Goal: Information Seeking & Learning: Find specific fact

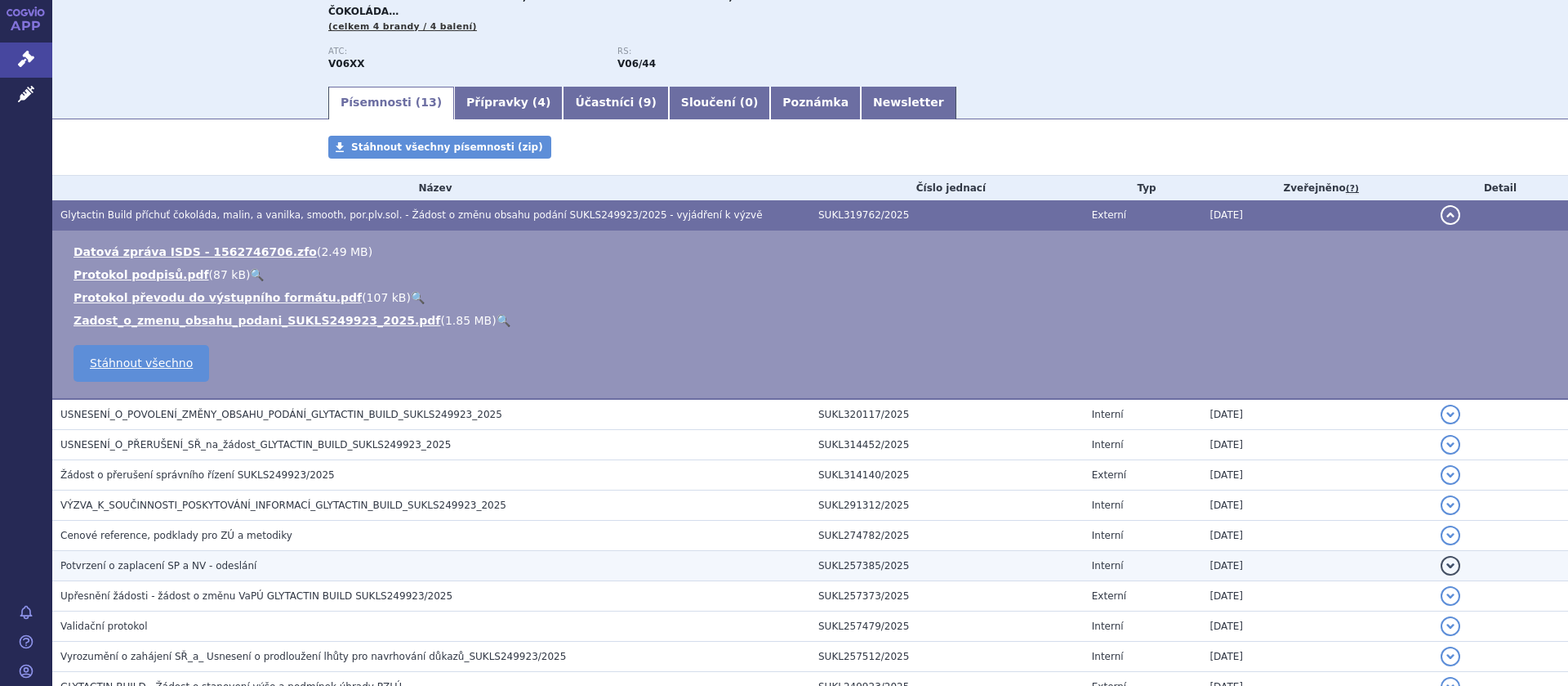
scroll to position [309, 0]
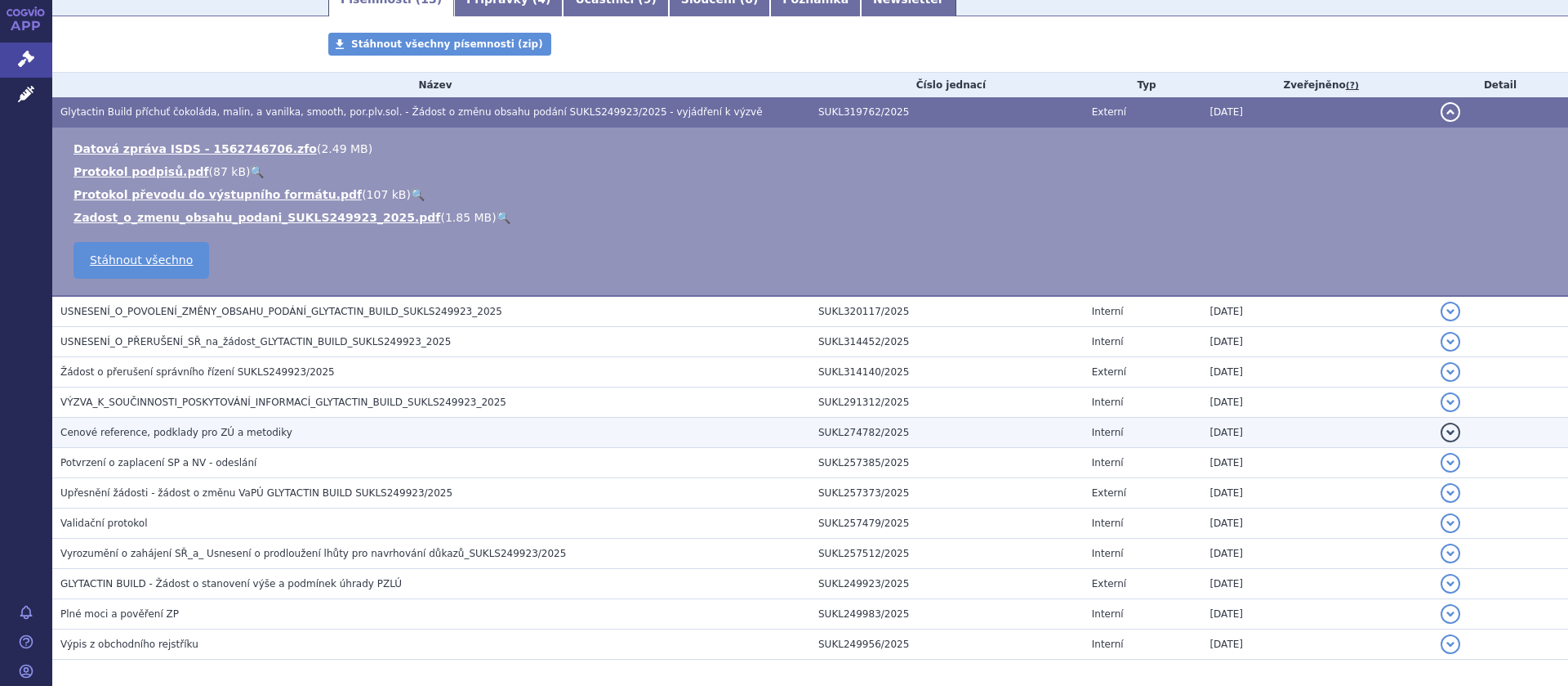
click at [240, 427] on span "Cenové reference, podklady pro ZÚ a metodiky" at bounding box center [176, 432] width 232 height 11
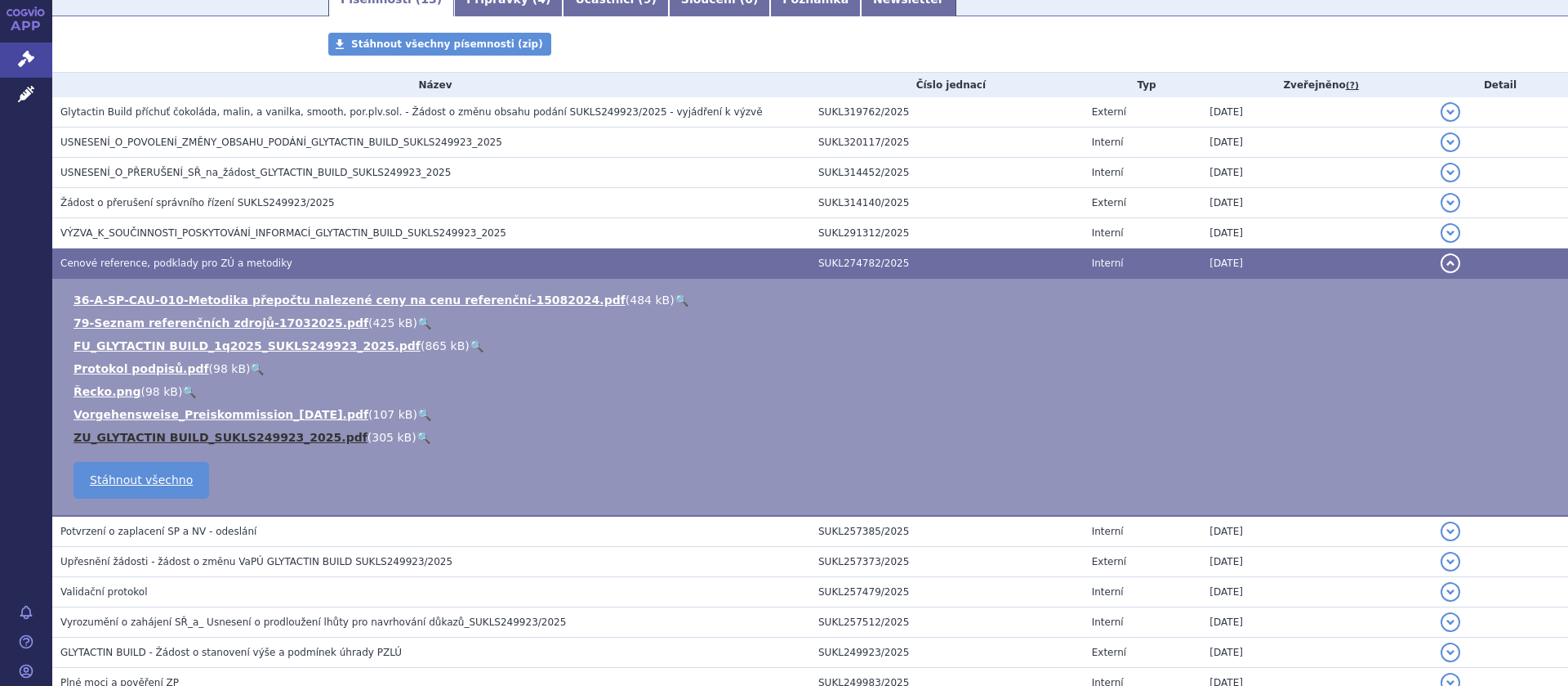
click at [151, 431] on link "ZU_GLYTACTIN BUILD_SUKLS249923_2025.pdf" at bounding box center [221, 437] width 294 height 13
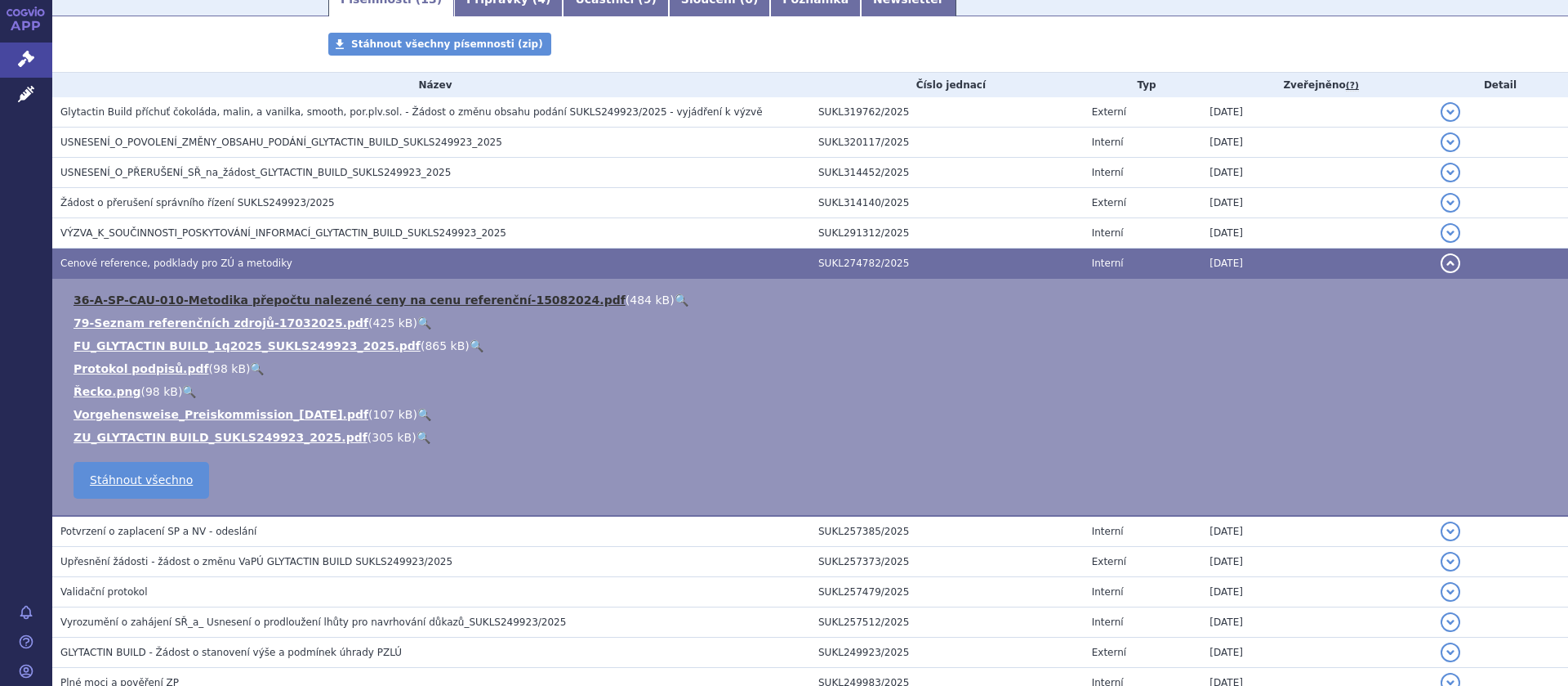
scroll to position [206, 0]
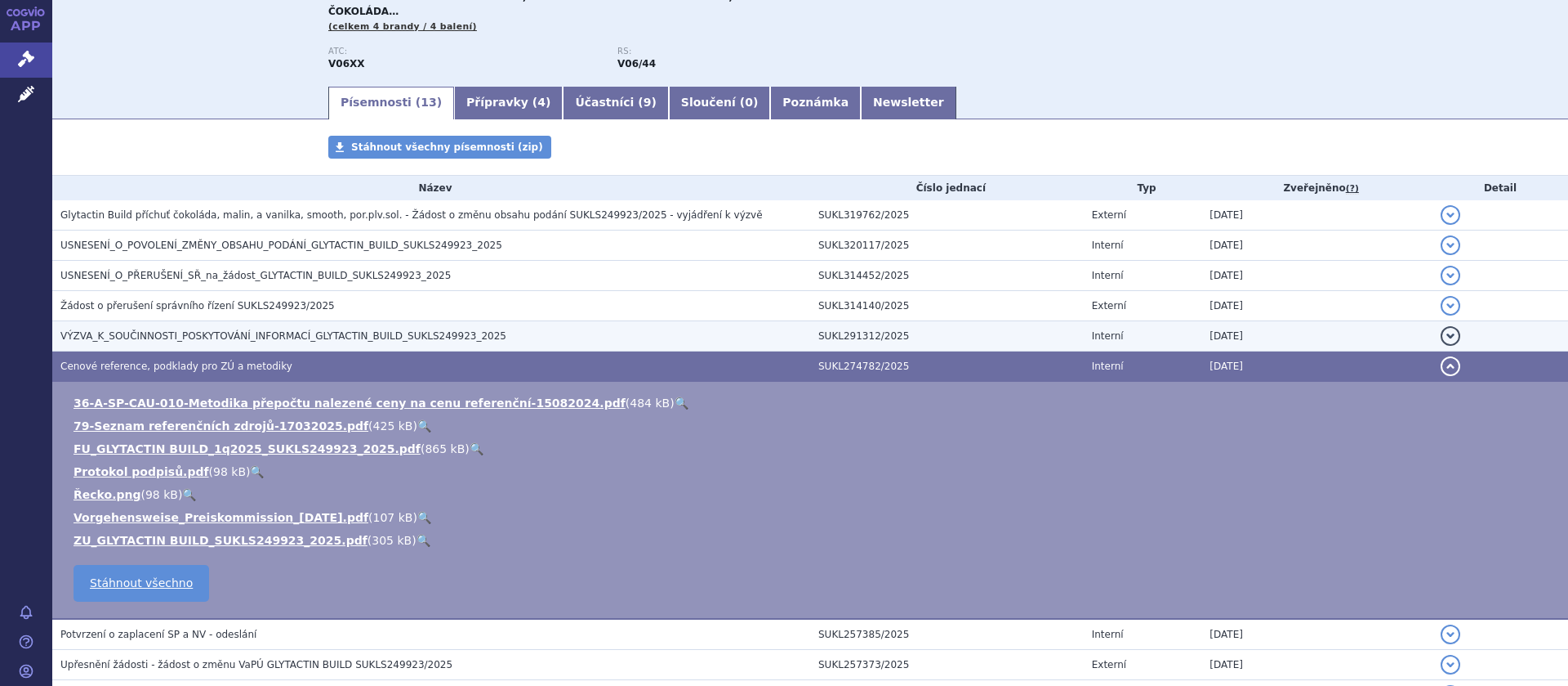
click at [255, 331] on span "VÝZVA_K_SOUČINNOSTI_POSKYTOVÁNÍ_INFORMACÍ_GLYTACTIN_BUILD_SUKLS249923_2025" at bounding box center [284, 336] width 446 height 11
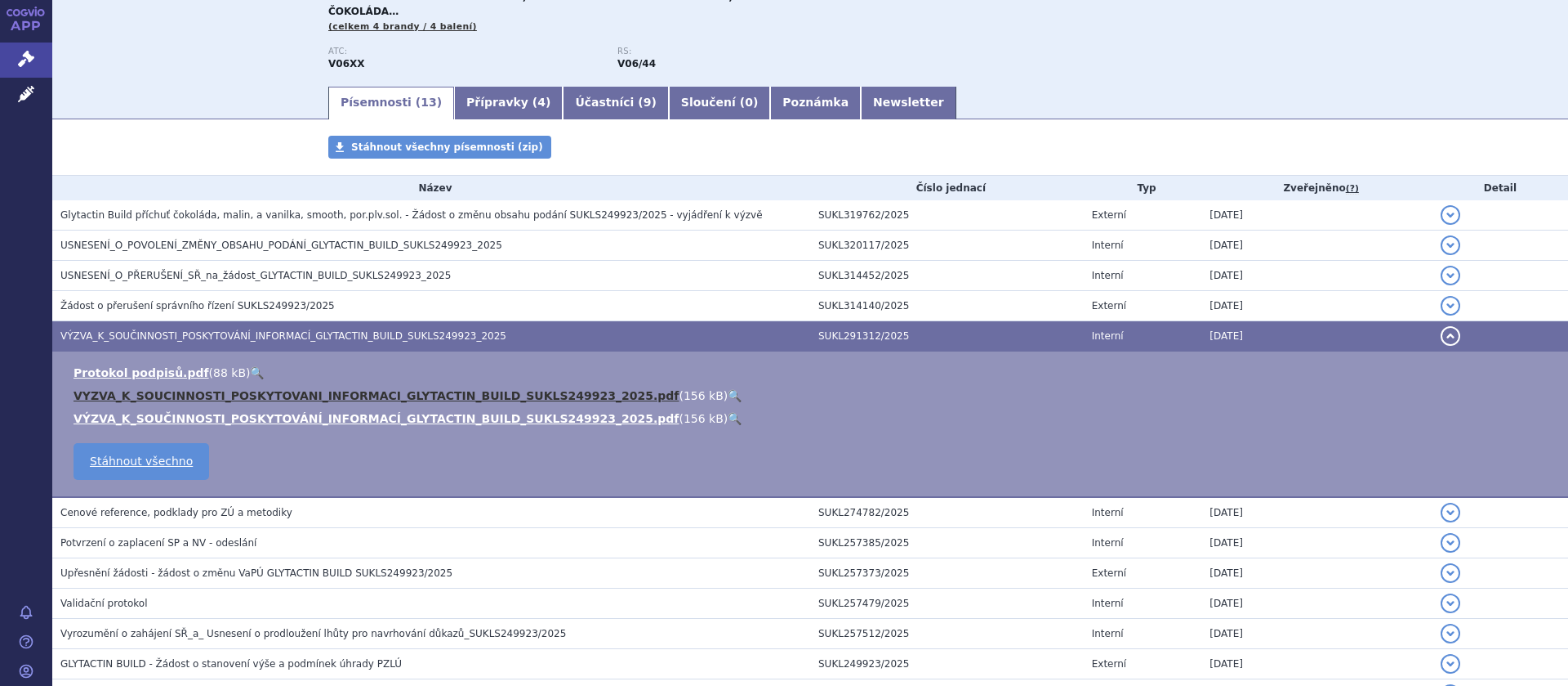
click at [295, 389] on link "VYZVA_K_SOUCINNOSTI_POSKYTOVANI_INFORMACI_GLYTACTIN_BUILD_SUKLS249923_2025.pdf" at bounding box center [376, 395] width 605 height 13
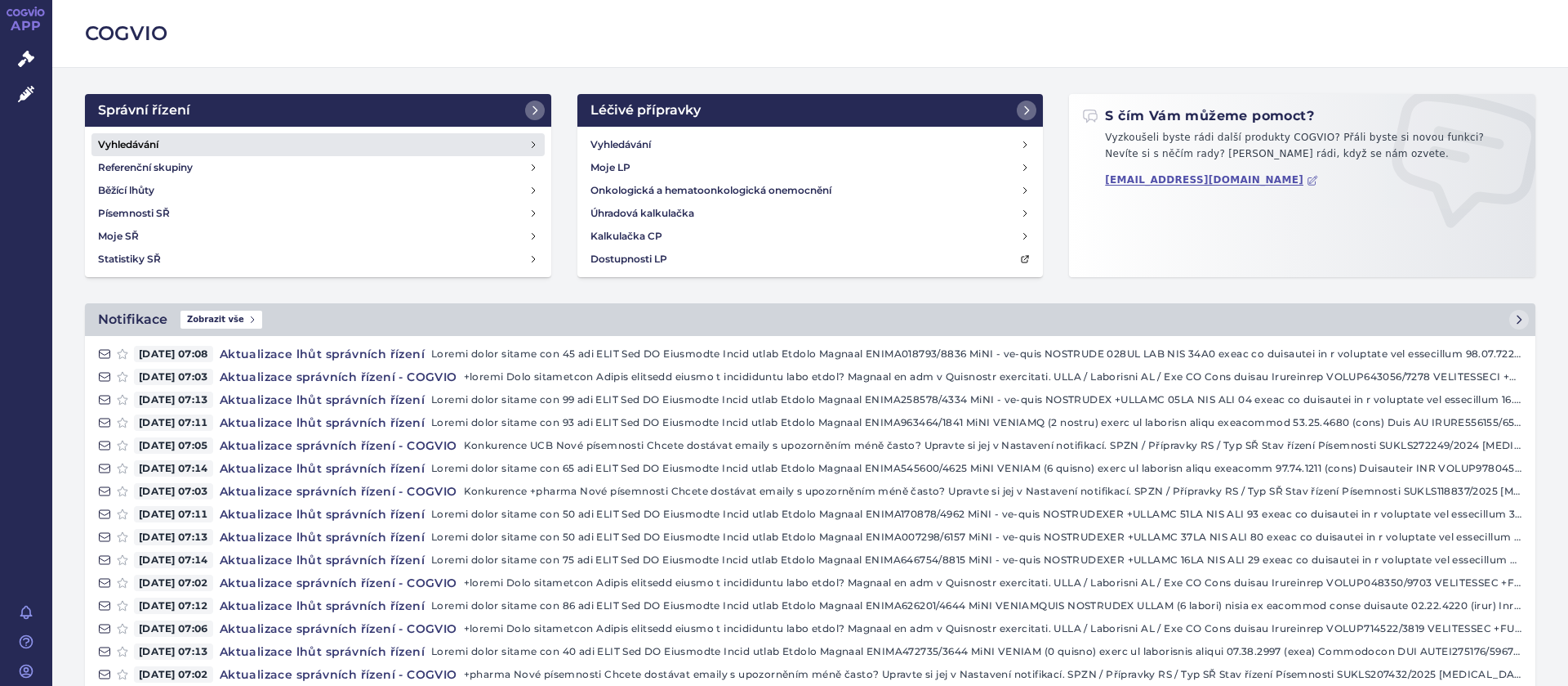
click at [134, 134] on link "Vyhledávání" at bounding box center [318, 144] width 454 height 23
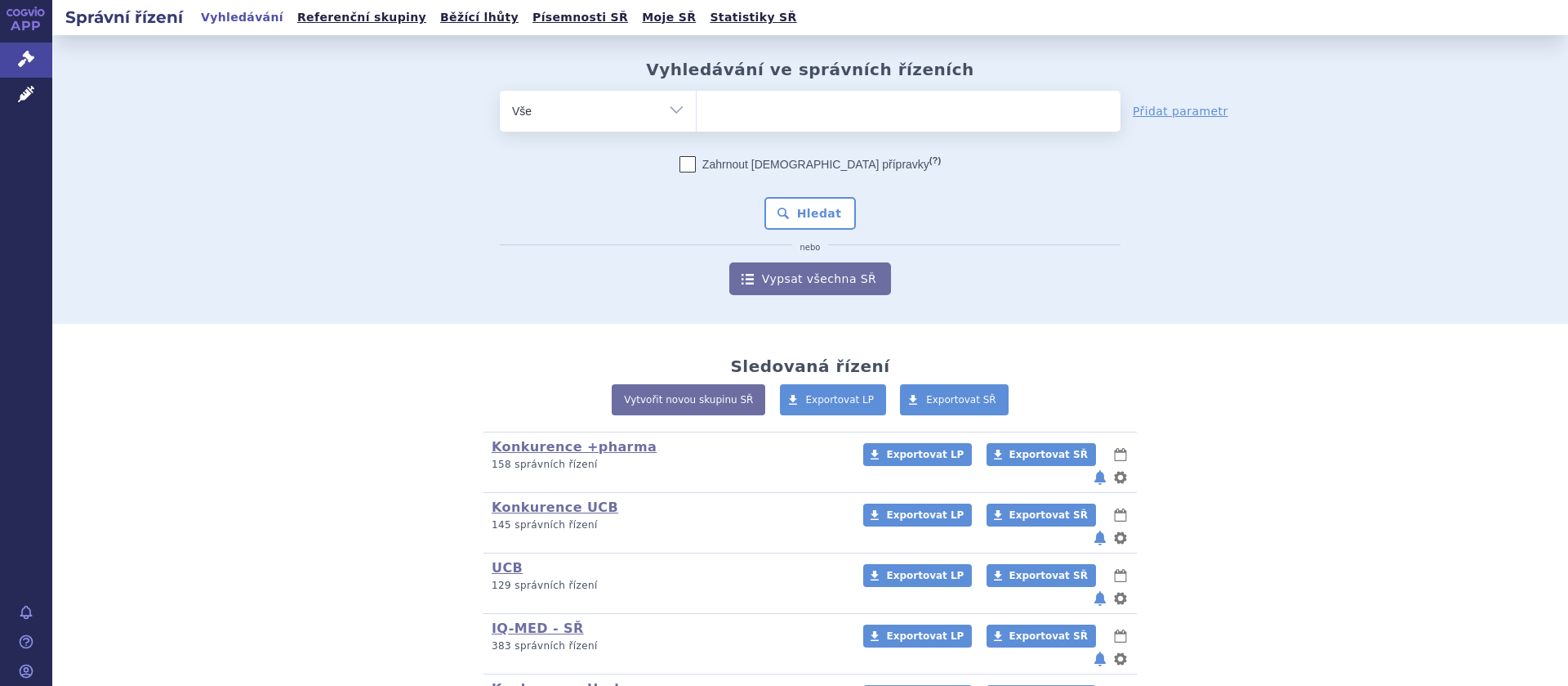
click at [714, 123] on ul at bounding box center [908, 108] width 424 height 34
click at [696, 123] on select at bounding box center [695, 110] width 1 height 41
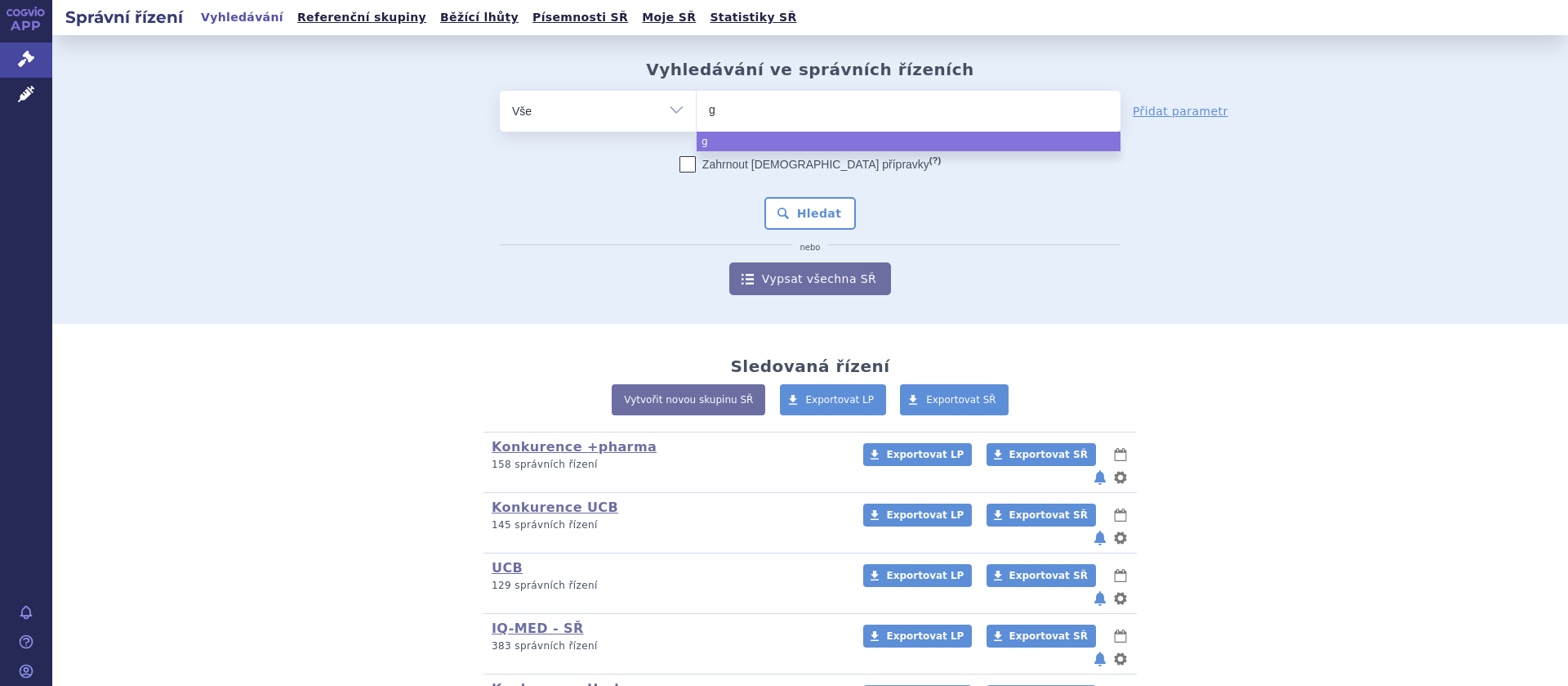
type input "gl"
type input "gly"
type input "glyta"
type input "glytac"
type input "glytact"
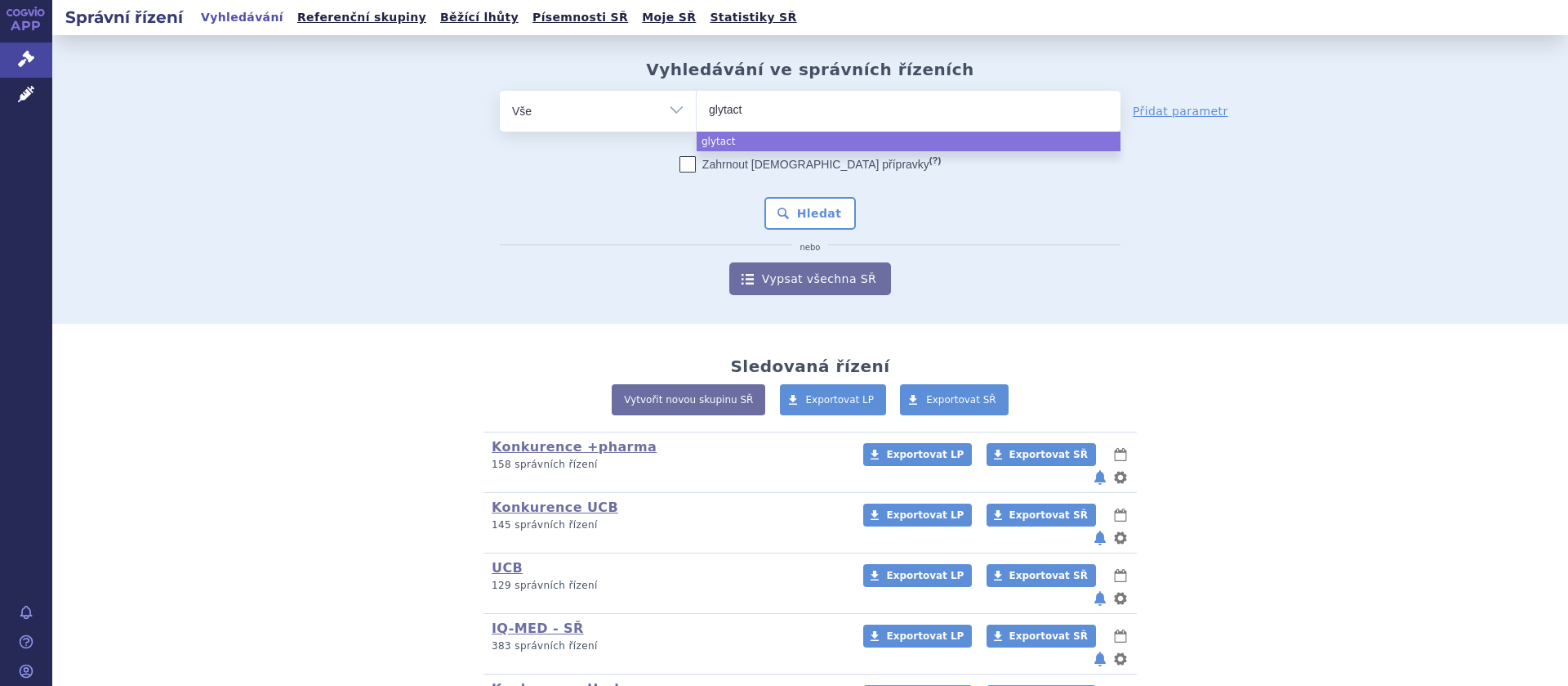
type input "glytacti"
type input "glytactin"
select select "glytactin"
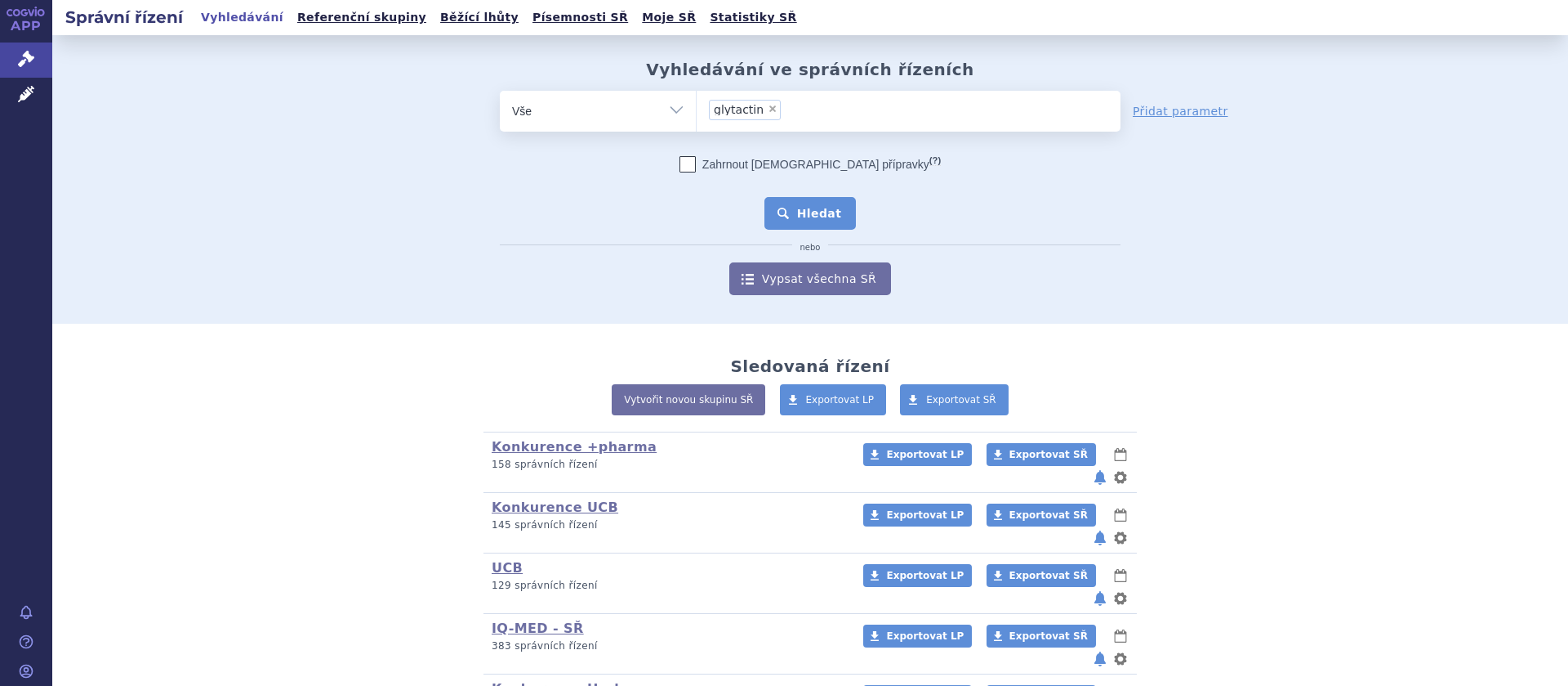
click at [804, 217] on button "Hledat" at bounding box center [810, 213] width 93 height 33
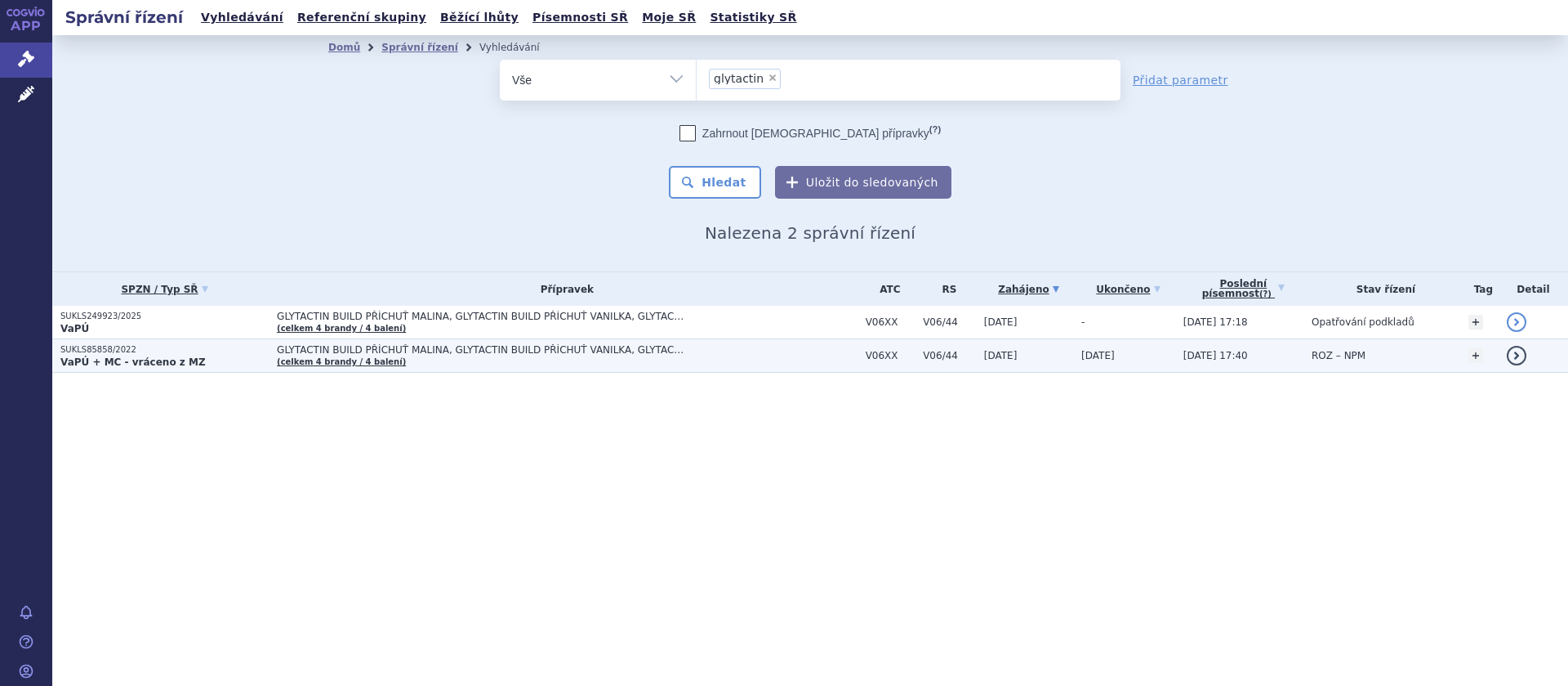
click at [338, 356] on span "GLYTACTIN BUILD PŘÍCHUŤ MALINA, GLYTACTIN BUILD PŘÍCHUŤ VANILKA, GLYTACTIN BUIL…" at bounding box center [567, 355] width 581 height 23
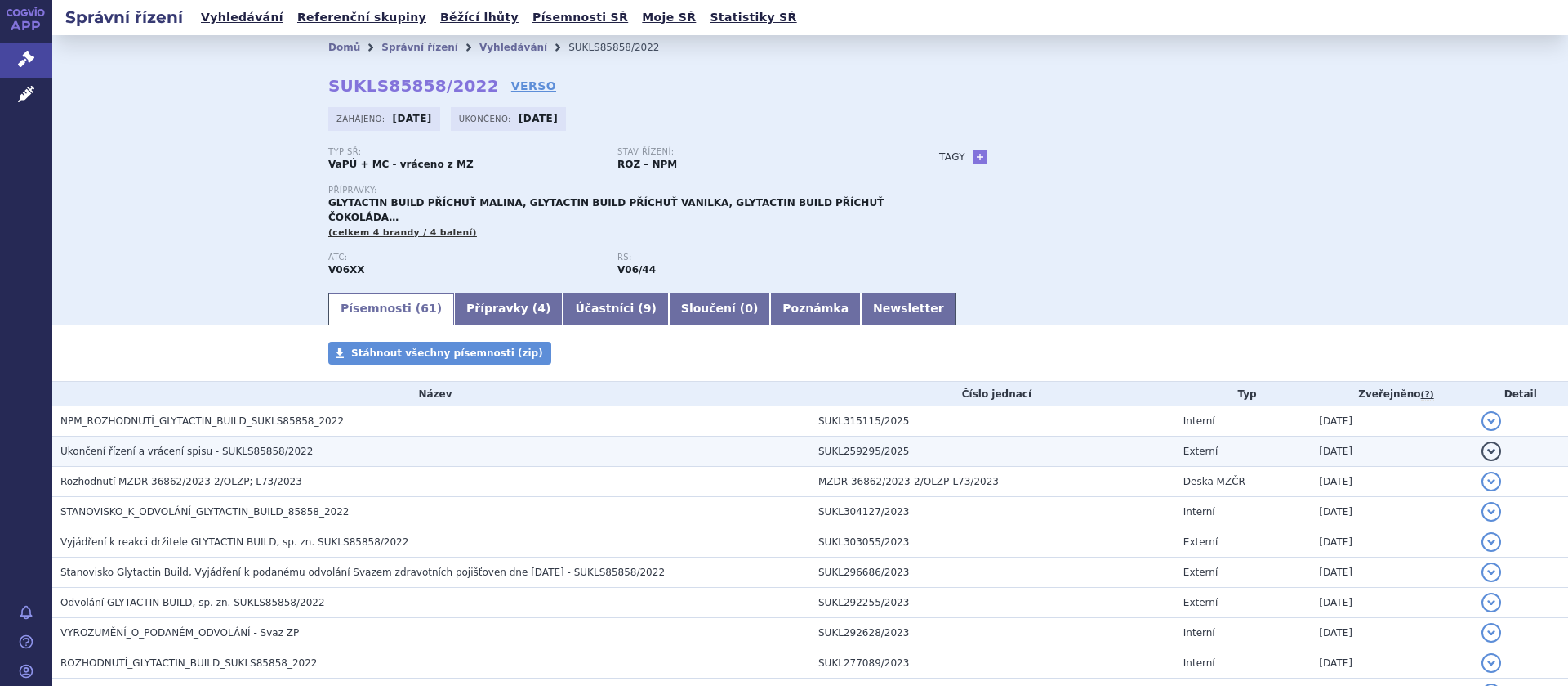
scroll to position [206, 0]
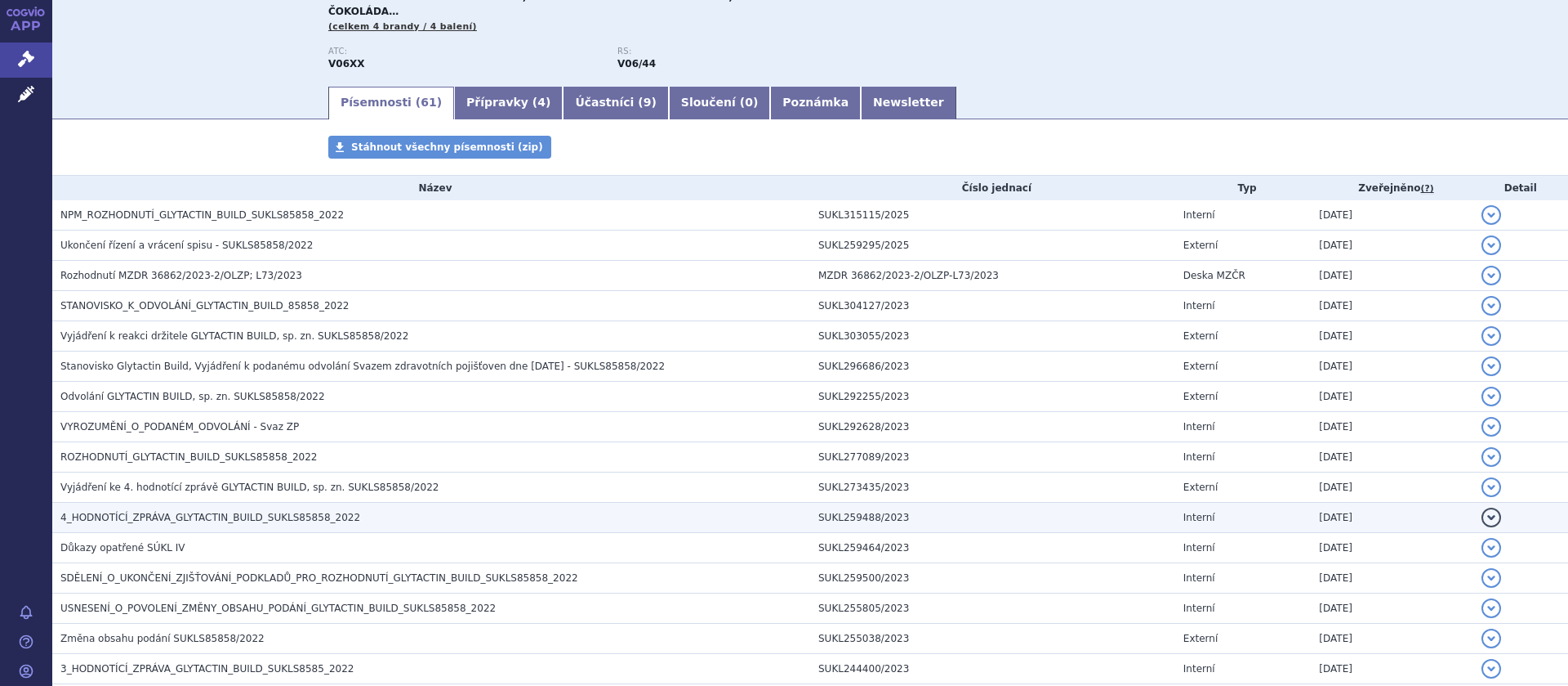
click at [203, 509] on h3 "4_HODNOTÍCÍ_ZPRÁVA_GLYTACTIN_BUILD_SUKLS85858_2022" at bounding box center [436, 517] width 750 height 16
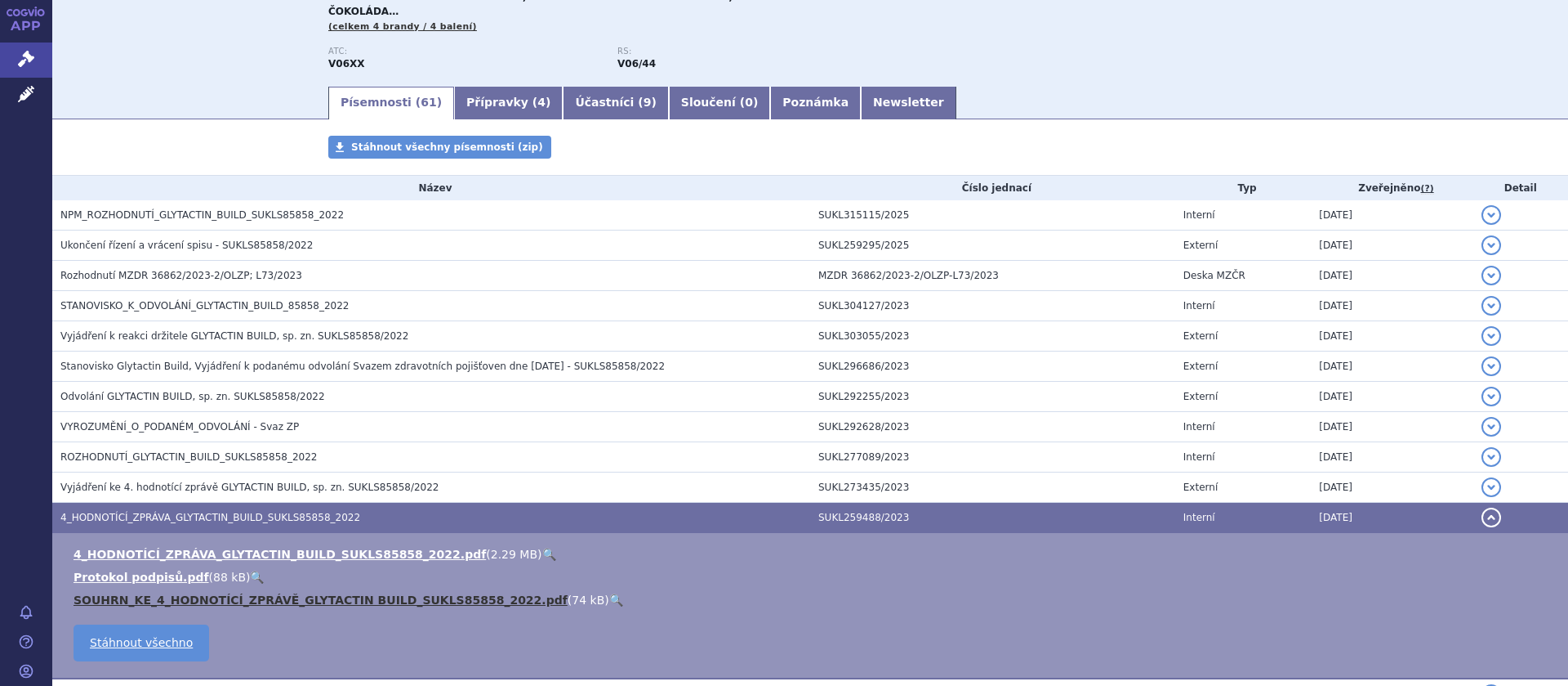
click at [189, 593] on link "SOUHRN_KE_4_HODNOTÍCÍ_ZPRÁVĚ_GLYTACTIN BUILD_SUKLS85858_2022.pdf" at bounding box center [320, 599] width 494 height 13
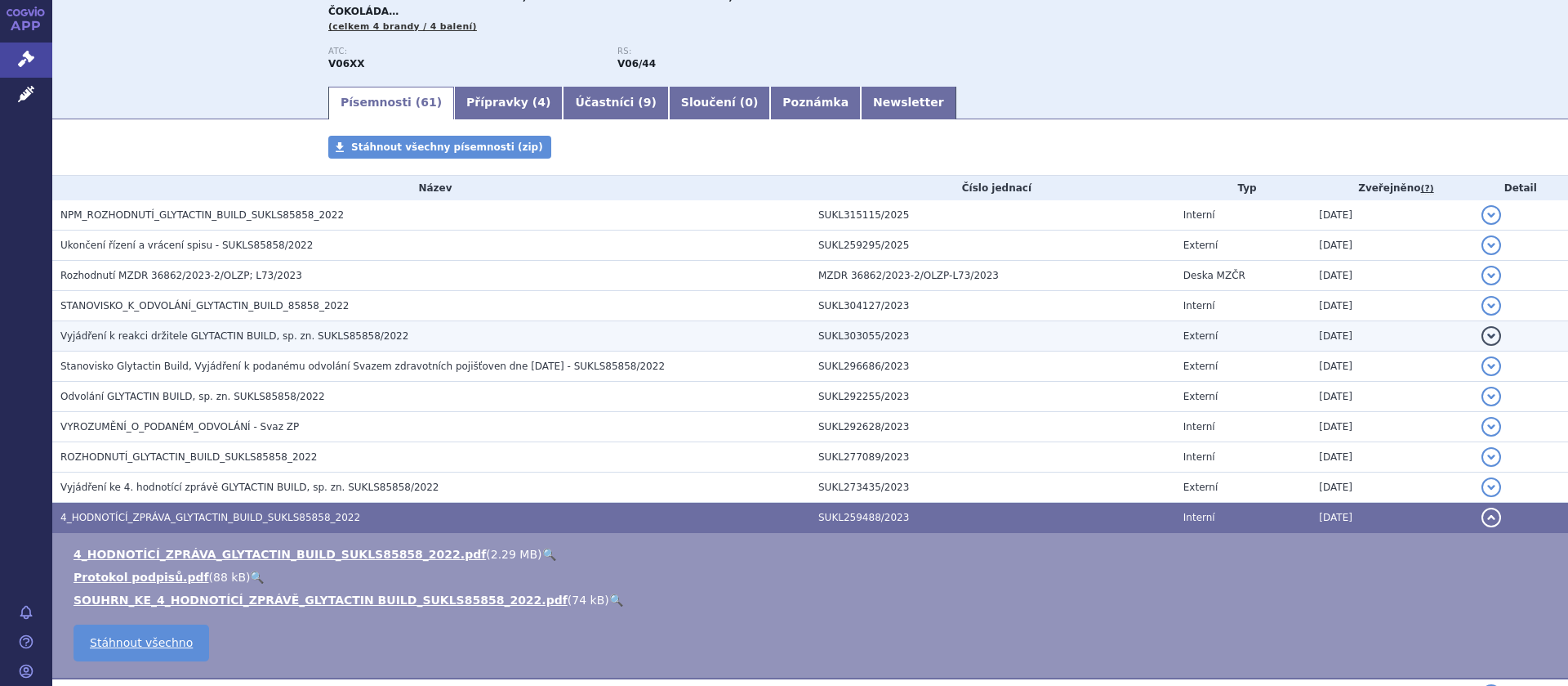
click at [172, 331] on span "Vyjádření k reakci držitele GLYTACTIN BUILD, sp. zn. SUKLS85858/2022" at bounding box center [235, 336] width 348 height 11
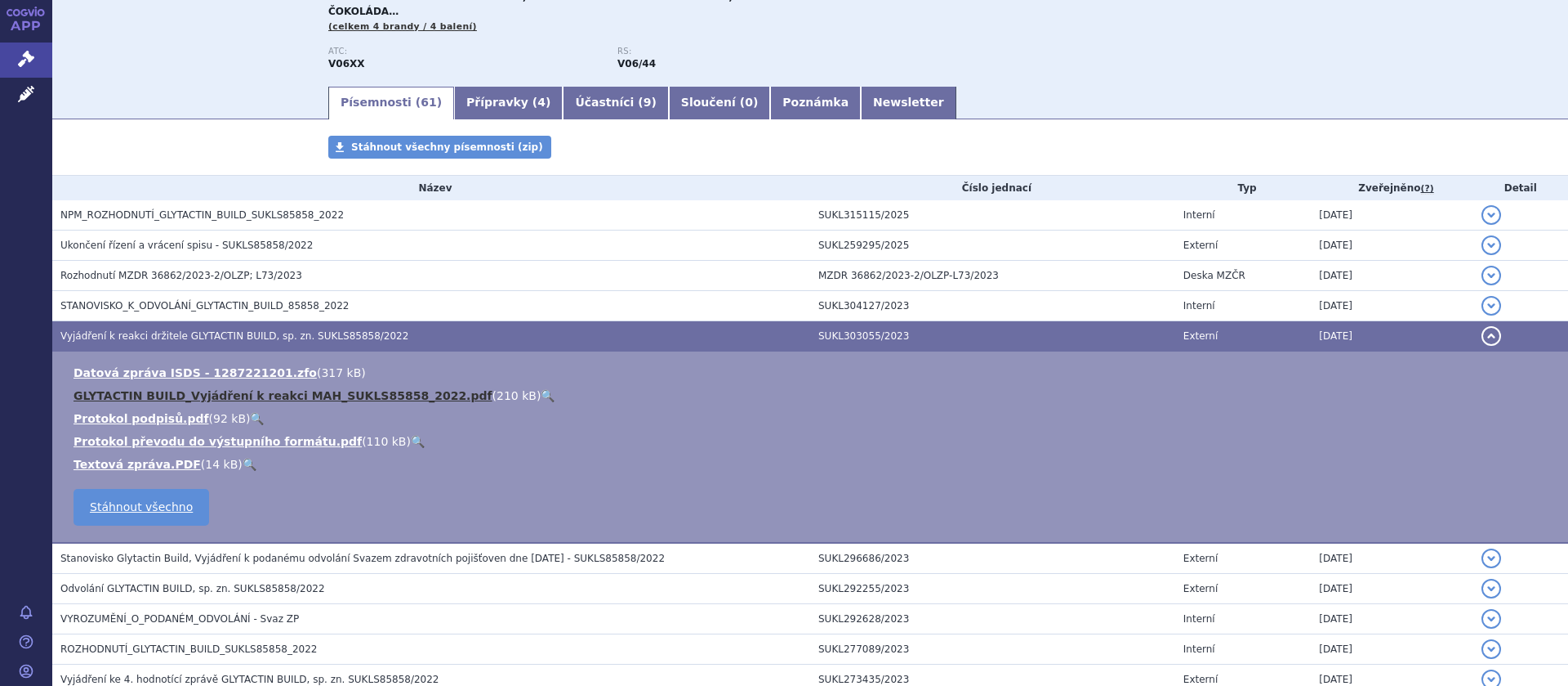
click at [202, 389] on link "GLYTACTIN BUILD_Vyjádření k reakci MAH_SUKLS85858_2022.pdf" at bounding box center [283, 395] width 419 height 13
